Goal: Information Seeking & Learning: Learn about a topic

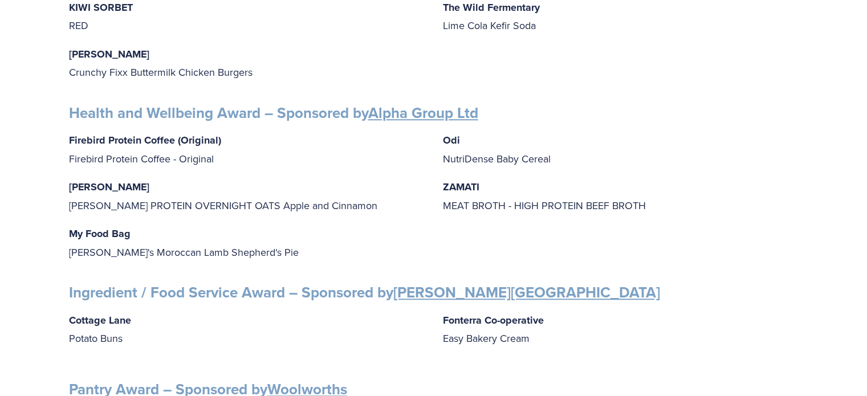
scroll to position [880, 0]
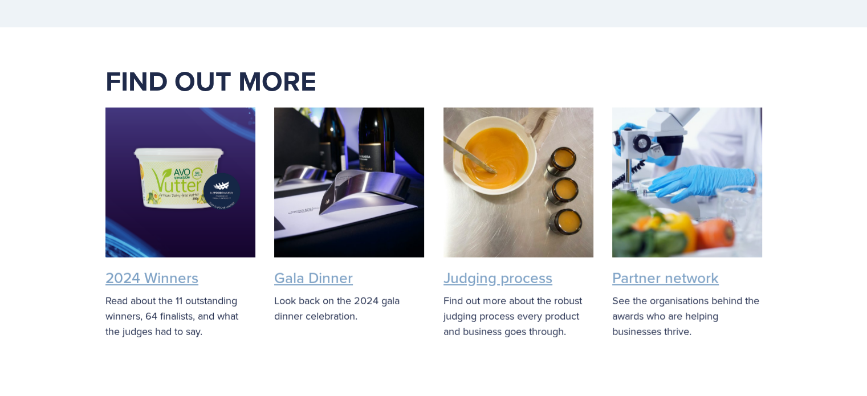
scroll to position [2777, 0]
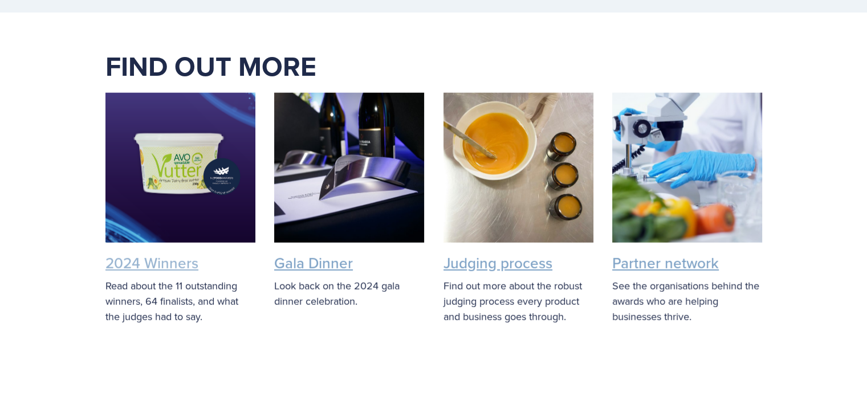
click at [155, 253] on link "2024 Winners" at bounding box center [151, 263] width 93 height 21
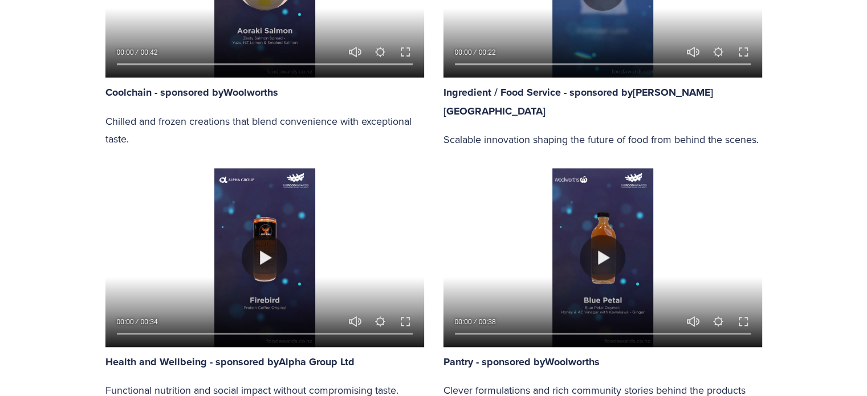
scroll to position [989, 0]
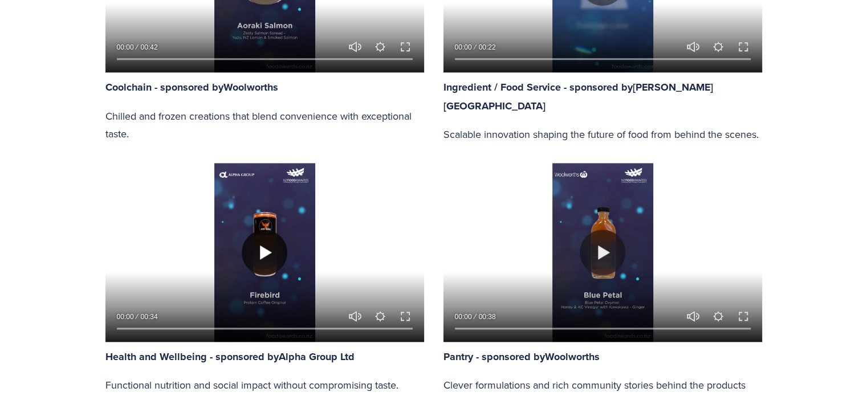
click at [266, 249] on button "Play" at bounding box center [265, 253] width 46 height 46
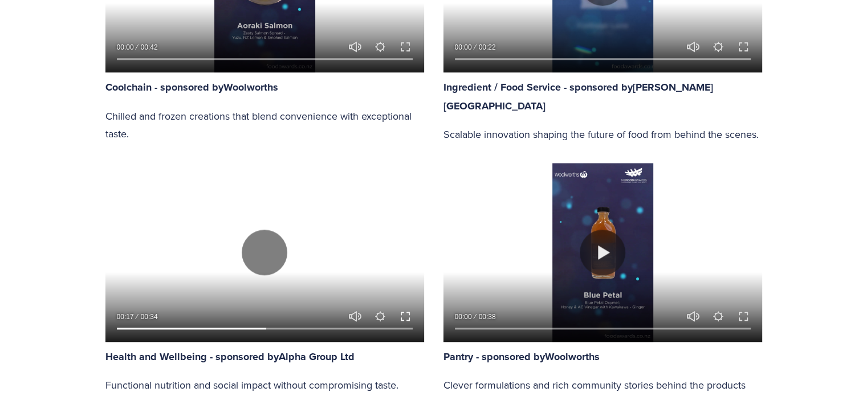
click at [405, 312] on button "Exit fullscreen Enter fullscreen" at bounding box center [406, 317] width 14 height 14
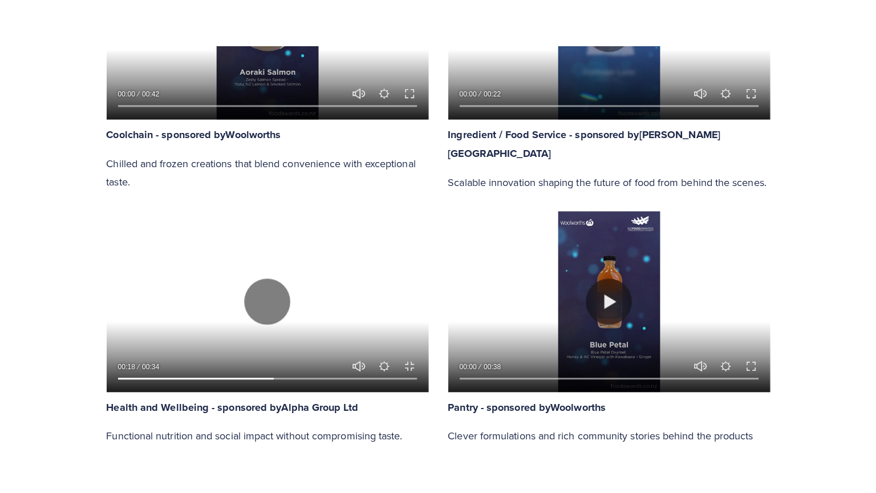
scroll to position [1061, 0]
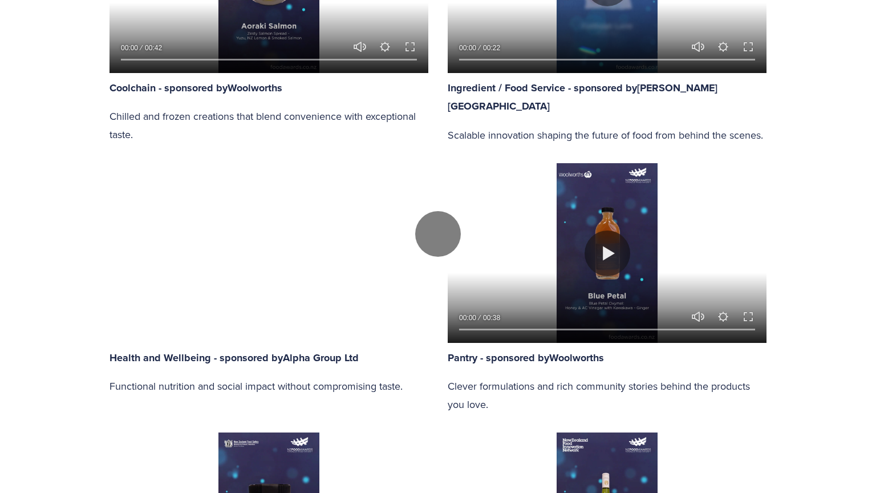
drag, startPoint x: 18, startPoint y: 492, endPoint x: 117, endPoint y: 423, distance: 120.4
click at [105, 396] on div "Play 00:28 00:34 Unmute Mute Settings Speed Normal Speed Go back to previous me…" at bounding box center [438, 233] width 876 height 1850
click at [440, 243] on button "Play" at bounding box center [438, 234] width 46 height 46
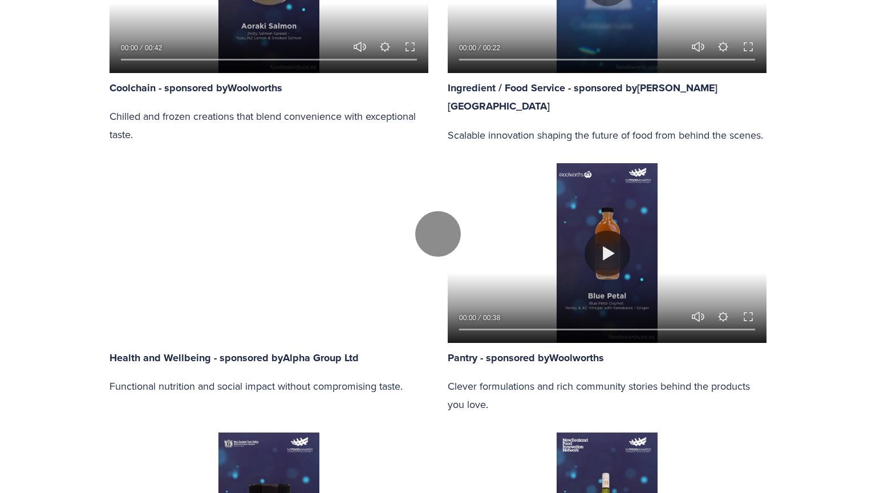
click at [443, 244] on button "Play" at bounding box center [438, 234] width 46 height 46
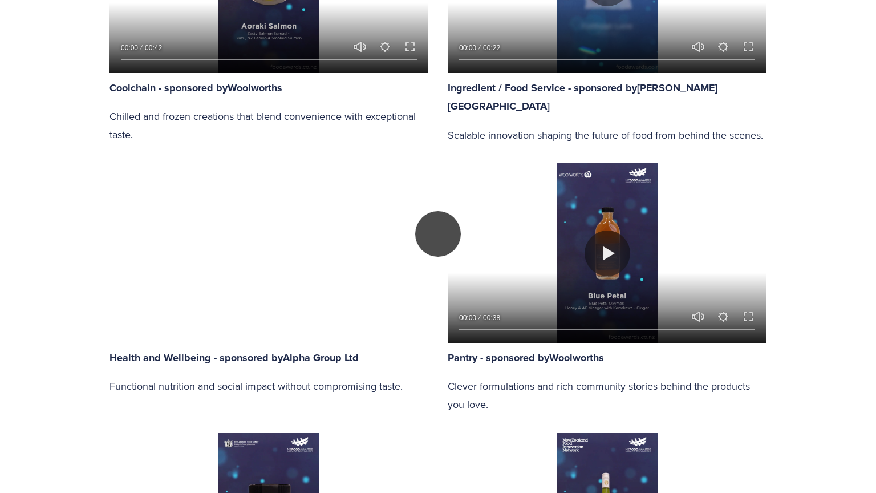
click at [439, 247] on button "Play" at bounding box center [438, 234] width 46 height 46
click at [435, 243] on button "Play" at bounding box center [438, 234] width 46 height 46
click at [36, 376] on div at bounding box center [438, 233] width 876 height 1850
click at [165, 192] on div at bounding box center [438, 233] width 876 height 1850
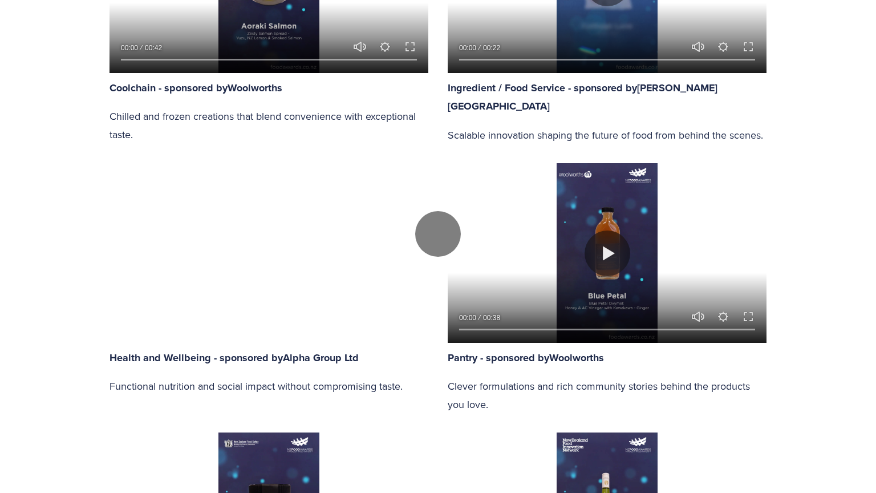
type input "93.08"
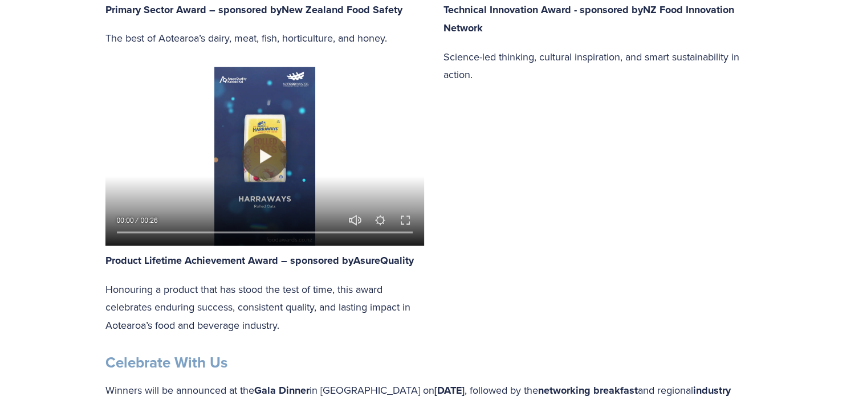
scroll to position [1621, 0]
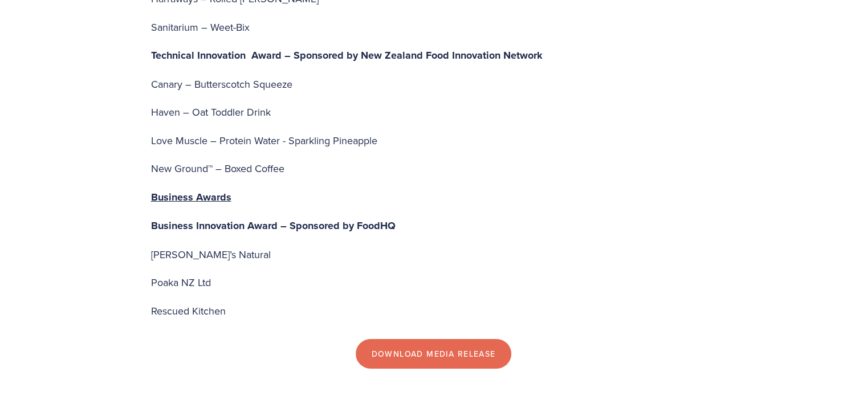
scroll to position [3935, 0]
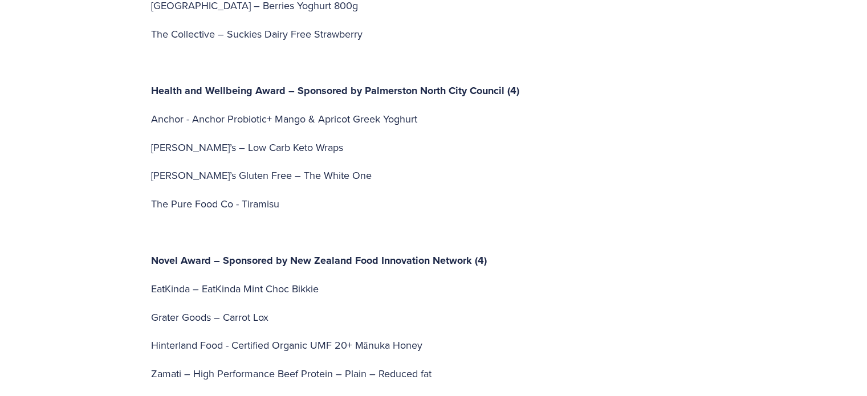
scroll to position [2721, 0]
